Goal: Navigation & Orientation: Find specific page/section

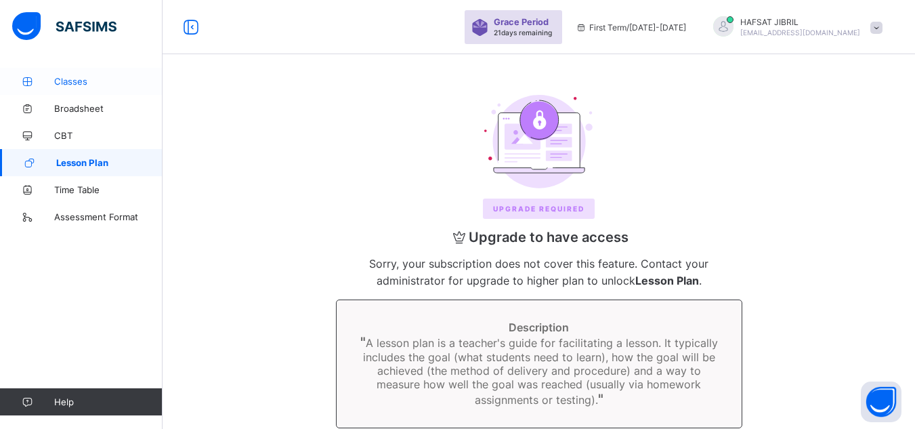
click at [92, 92] on link "Classes" at bounding box center [81, 81] width 163 height 27
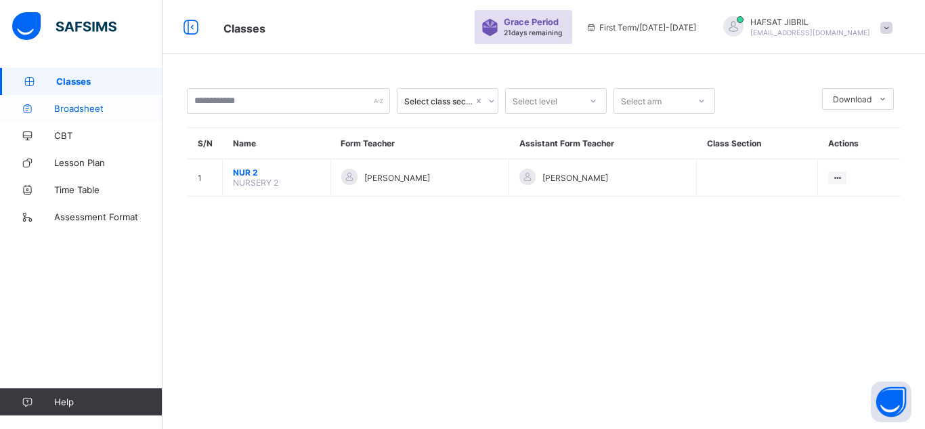
click at [98, 120] on link "Broadsheet" at bounding box center [81, 108] width 163 height 27
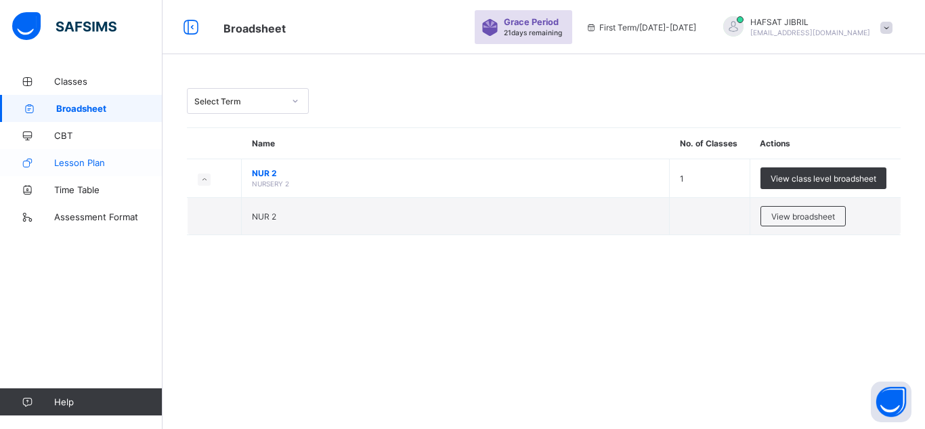
click at [91, 163] on span "Lesson Plan" at bounding box center [108, 162] width 108 height 11
